Goal: Task Accomplishment & Management: Manage account settings

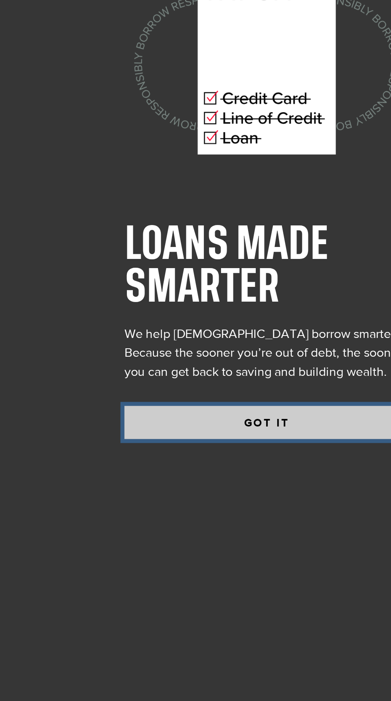
click at [219, 471] on button "GOT IT" at bounding box center [212, 462] width 144 height 17
